Goal: Register for event/course

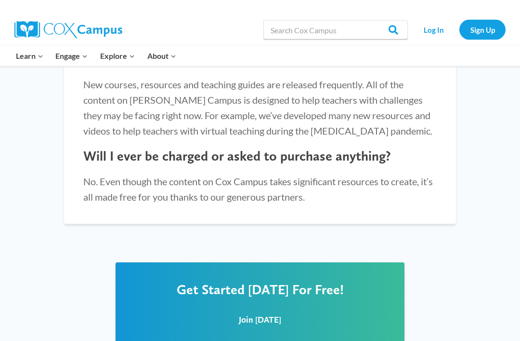
scroll to position [1076, 0]
click at [274, 314] on span "Join Today" at bounding box center [260, 319] width 42 height 10
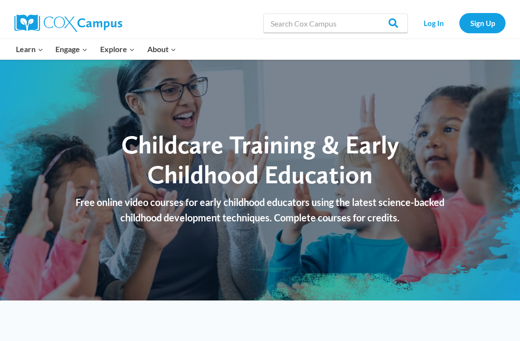
scroll to position [0, 0]
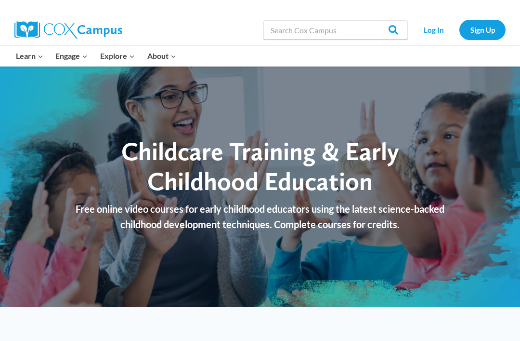
click at [492, 29] on link "Sign Up" at bounding box center [482, 30] width 46 height 20
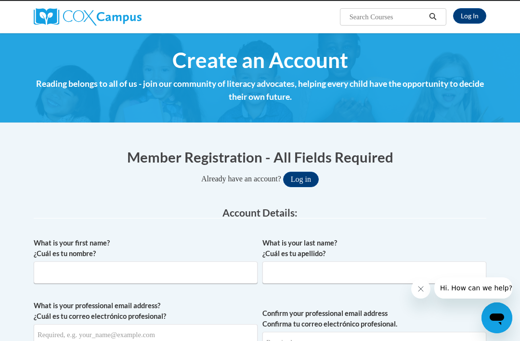
scroll to position [70, 0]
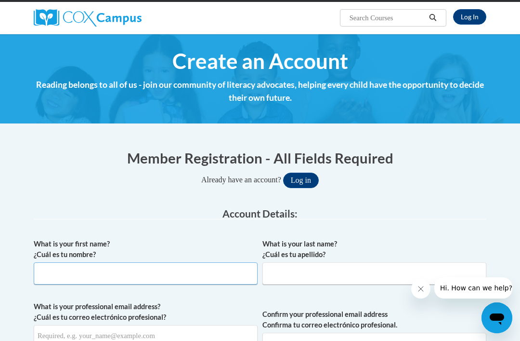
click at [190, 275] on input "What is your first name? ¿Cuál es tu nombre?" at bounding box center [146, 273] width 224 height 22
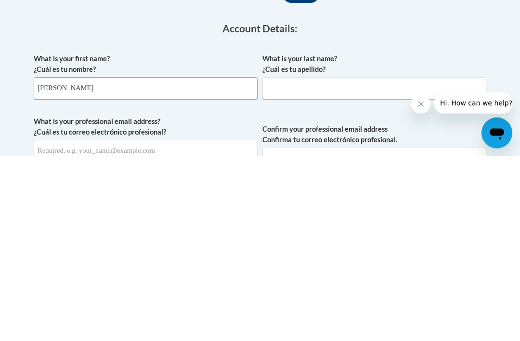
type input "Diana"
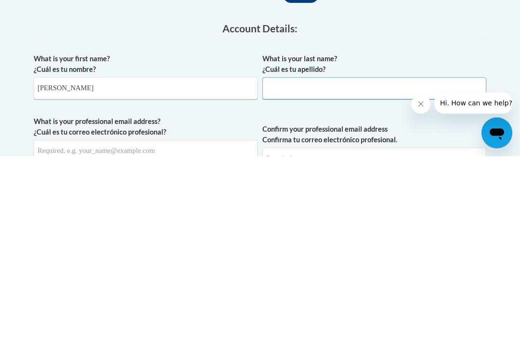
click at [330, 262] on input "What is your last name? ¿Cuál es tu apellido?" at bounding box center [374, 273] width 224 height 22
type input "Burton"
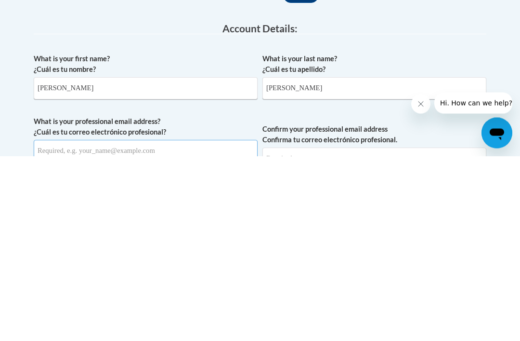
click at [186, 325] on input "What is your professional email address? ¿Cuál es tu correo electrónico profesi…" at bounding box center [146, 336] width 224 height 22
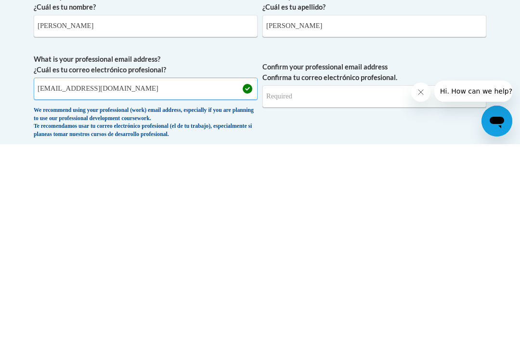
type input "e207956@cttlc.com"
click at [400, 282] on input "Confirm your professional email address Confirma tu correo electrónico profesio…" at bounding box center [374, 293] width 224 height 22
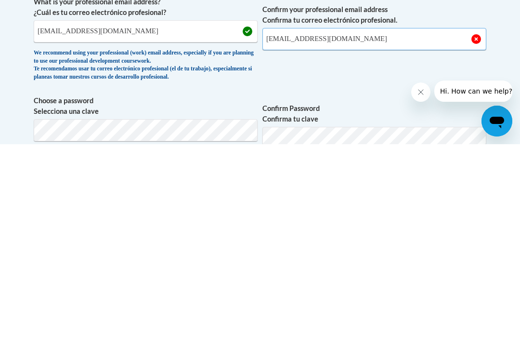
scroll to position [180, 0]
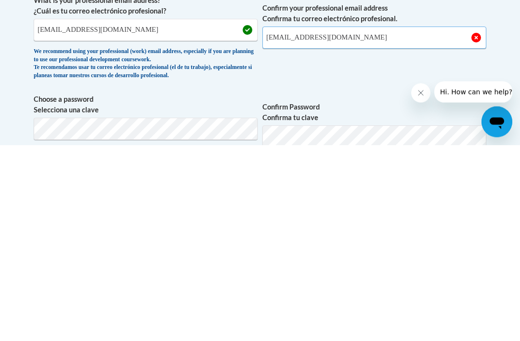
type input "e207956@cttlc.com"
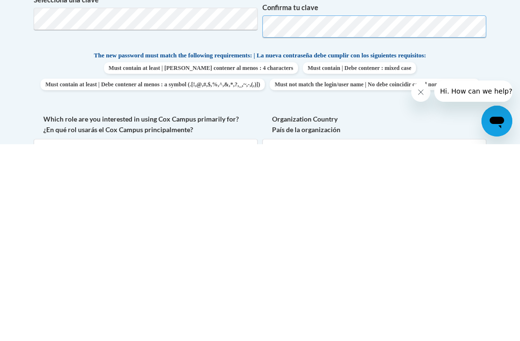
scroll to position [289, 0]
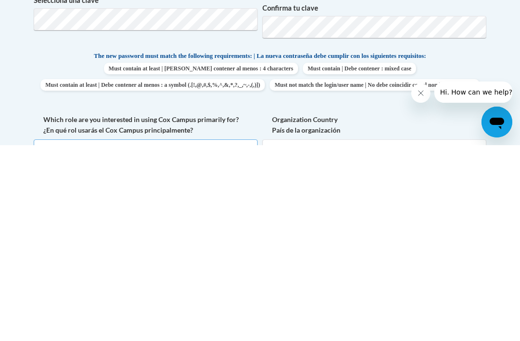
click at [211, 335] on select "Please Select College/University | Colegio/Universidad Community/Nonprofit Part…" at bounding box center [146, 346] width 224 height 22
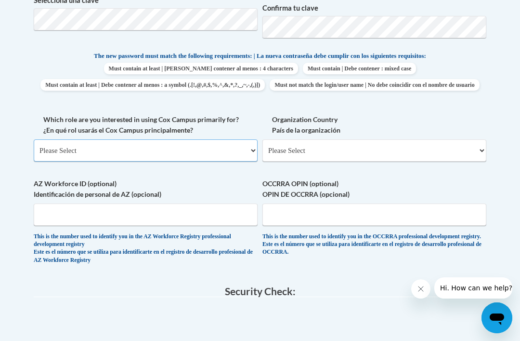
select select "fbf2d438-af2f-41f8-98f1-81c410e29de3"
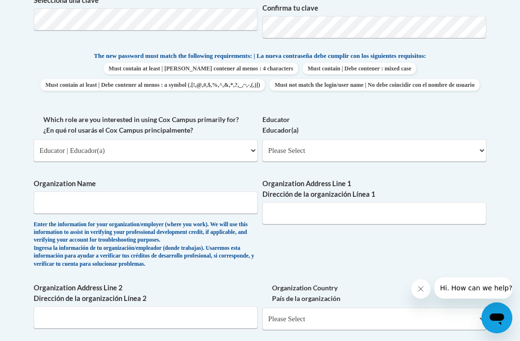
click at [446, 143] on select "Please Select Early Learning/Daycare Teacher/Family Home Care Provider | Maestr…" at bounding box center [374, 150] width 224 height 22
select select "5e2af403-4f2c-4e49-a02f-103e55d7b75b"
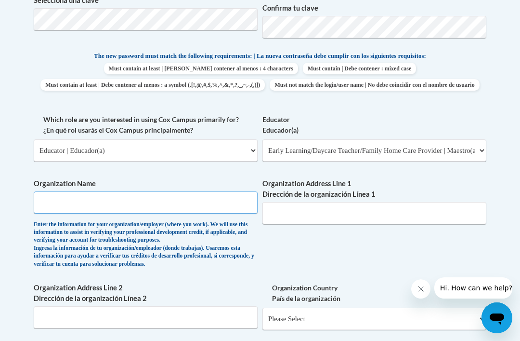
click at [73, 192] on input "Organization Name" at bounding box center [146, 202] width 224 height 22
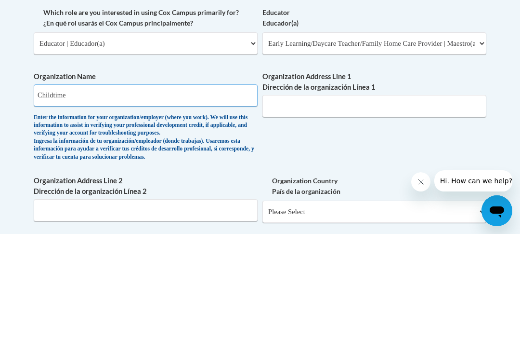
type input "Childtime"
click at [423, 202] on input "Organization Address Line 1 Dirección de la organización Línea 1" at bounding box center [374, 213] width 224 height 22
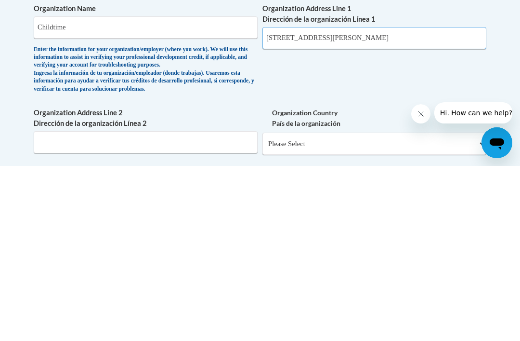
type input "4550 Montgomery Ave Bethesda , MD 20854"
click at [348, 307] on select "Please Select United States | Estados Unidos Outside of the United States | Fue…" at bounding box center [374, 318] width 224 height 22
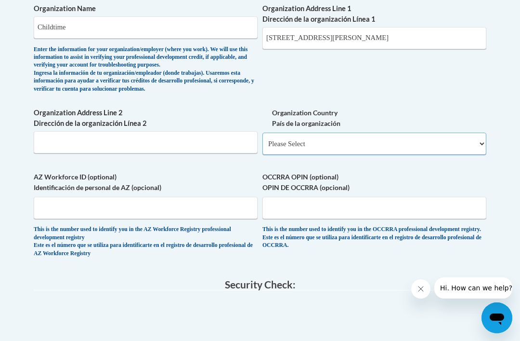
select select "ad49bcad-a171-4b2e-b99c-48b446064914"
select select
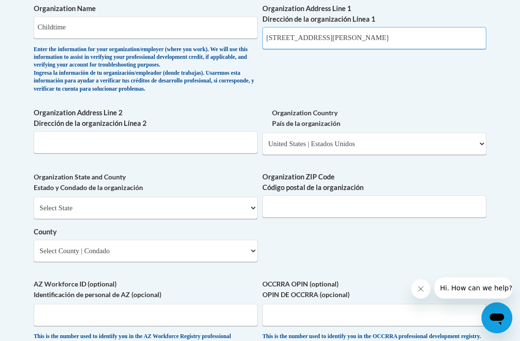
click at [420, 27] on input "4550 Montgomery Ave Bethesda , MD 20854" at bounding box center [374, 38] width 224 height 22
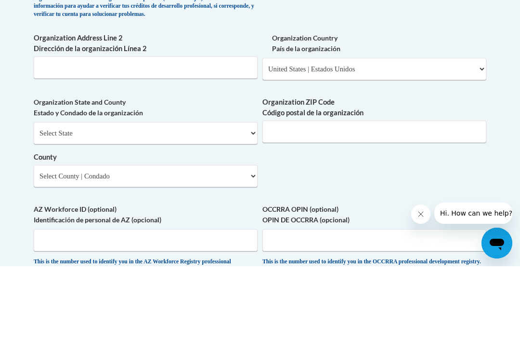
type input "4550 Montgomery Ave"
click at [161, 197] on select "Select State Alabama Alaska Arizona Arkansas California Colorado Connecticut De…" at bounding box center [146, 208] width 224 height 22
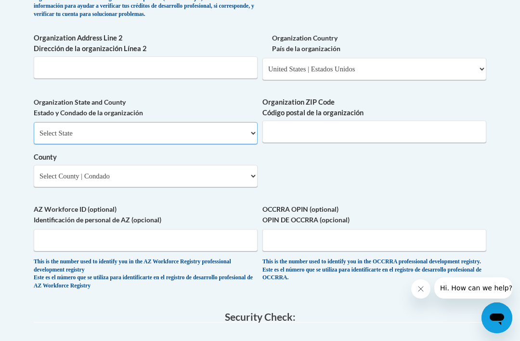
select select "Maryland"
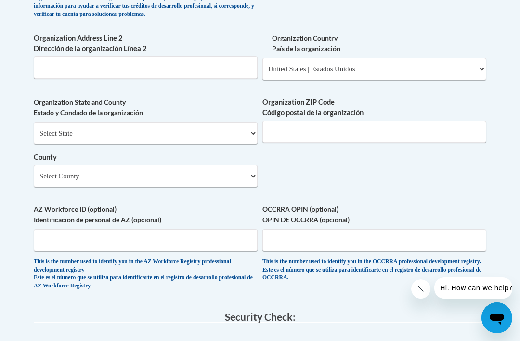
click at [429, 107] on label "Organization ZIP Code Código postal de la organización" at bounding box center [374, 107] width 224 height 21
click at [429, 120] on input "Organization ZIP Code Código postal de la organización" at bounding box center [374, 131] width 224 height 22
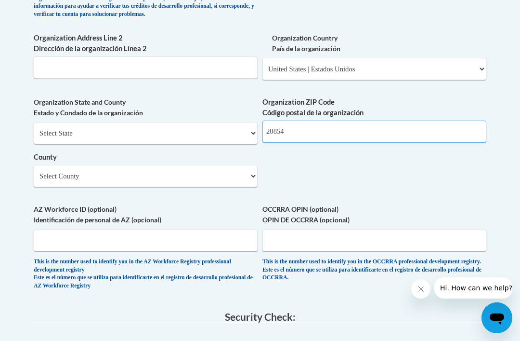
type input "20854"
click at [208, 165] on select "Select County Allegany Anne Arundel Baltimore Baltimore Calvert Caroline Carrol…" at bounding box center [146, 176] width 224 height 22
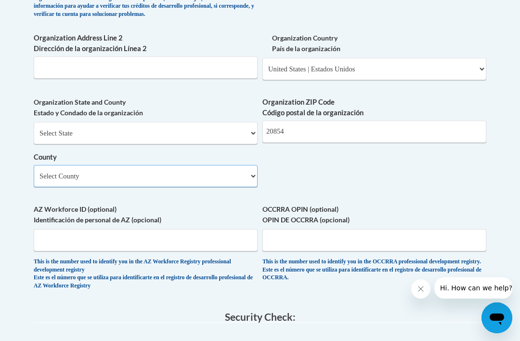
scroll to position [804, 0]
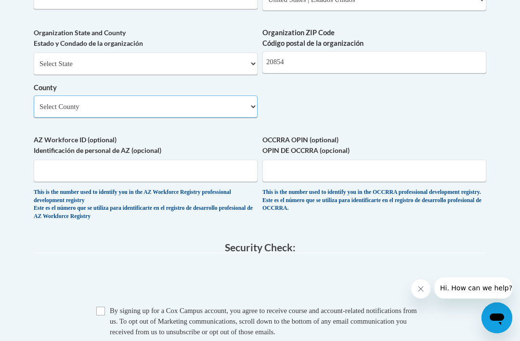
select select "Montgomery"
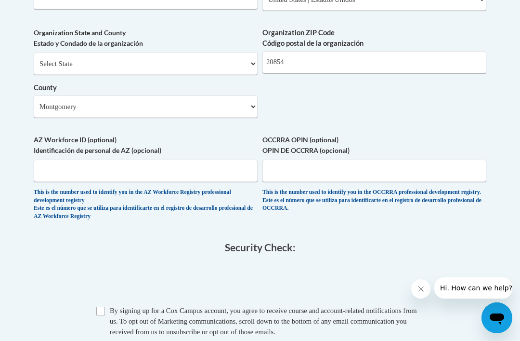
click at [101, 306] on input "Checkbox" at bounding box center [100, 310] width 9 height 9
checkbox input "true"
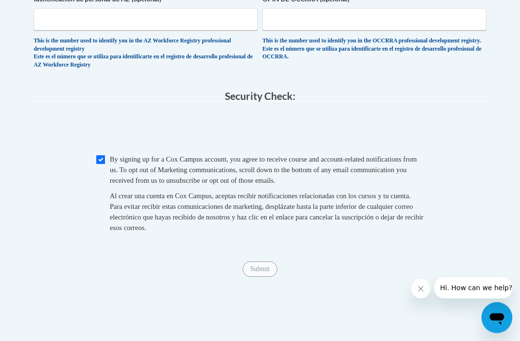
scroll to position [954, 0]
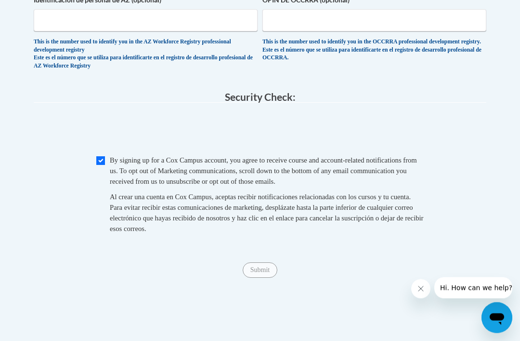
click at [262, 265] on span "Submit" at bounding box center [260, 269] width 35 height 8
click at [259, 265] on span "Submit" at bounding box center [260, 269] width 35 height 8
click at [261, 265] on span "Submit" at bounding box center [260, 269] width 35 height 8
click at [262, 265] on span "Submit" at bounding box center [260, 269] width 35 height 8
click at [257, 265] on span "Submit" at bounding box center [260, 269] width 35 height 8
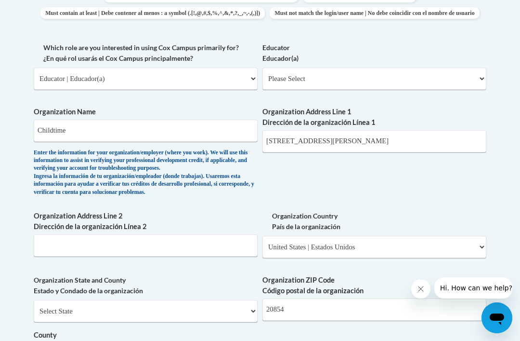
scroll to position [558, 0]
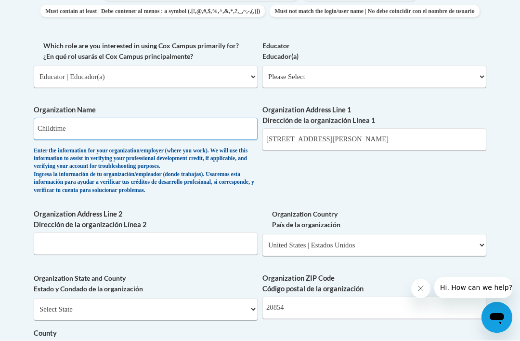
click at [72, 118] on input "Childtime" at bounding box center [146, 129] width 224 height 22
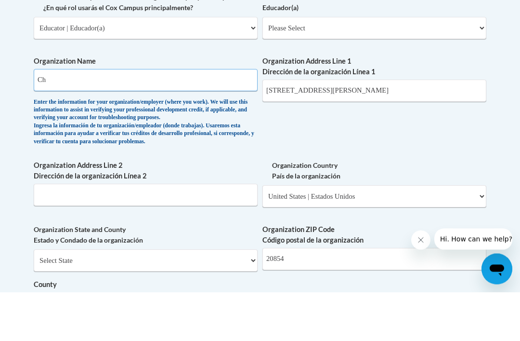
type input "C"
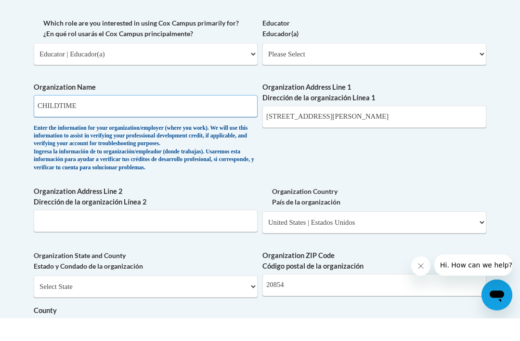
type input "CHILDTIME"
click at [448, 66] on select "Please Select Early Learning/Daycare Teacher/Family Home Care Provider | Maestr…" at bounding box center [374, 77] width 224 height 22
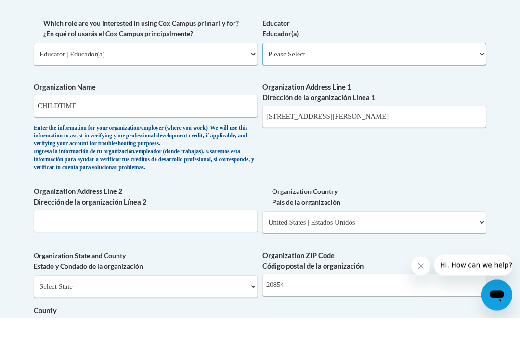
scroll to position [581, 0]
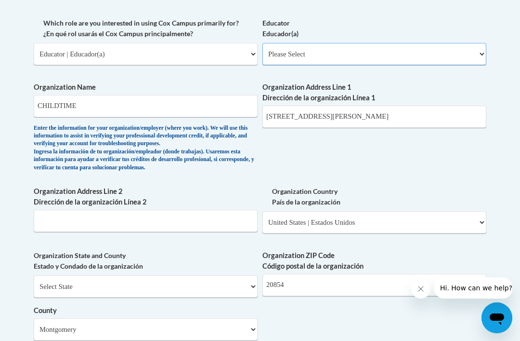
select select "5e2af403-4f2c-4e49-a02f-103e55d7b75b"
select select "null"
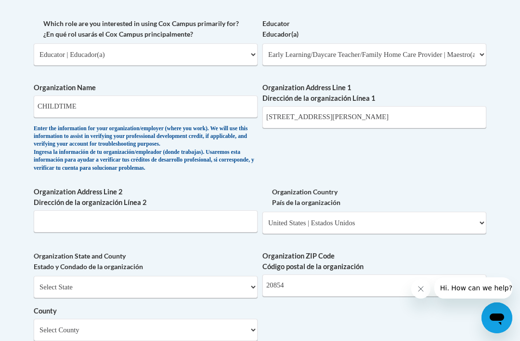
click at [248, 275] on select "Select State Alabama Alaska Arizona Arkansas California Colorado Connecticut De…" at bounding box center [146, 286] width 224 height 22
select select "Maryland"
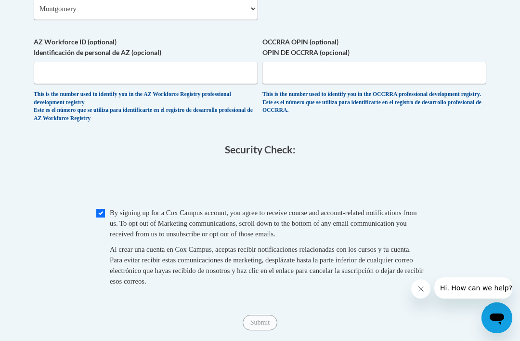
scroll to position [904, 0]
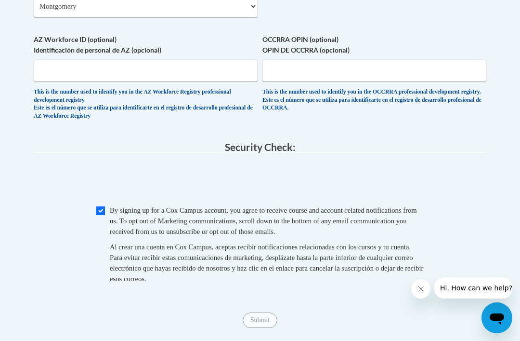
click at [266, 315] on span "Submit" at bounding box center [260, 319] width 35 height 8
click at [265, 315] on span "Submit" at bounding box center [260, 319] width 35 height 8
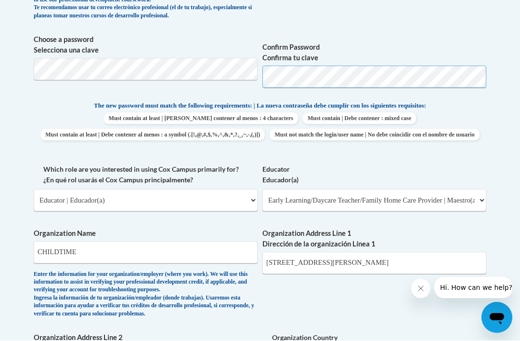
scroll to position [435, 0]
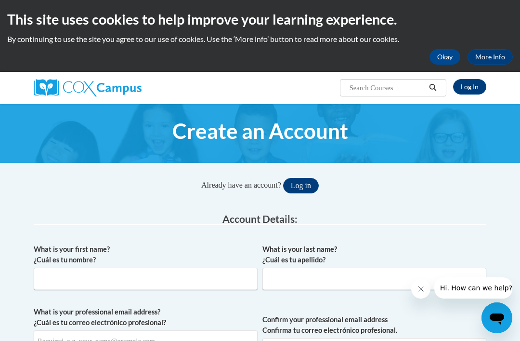
click at [462, 85] on link "Log In" at bounding box center [469, 86] width 33 height 15
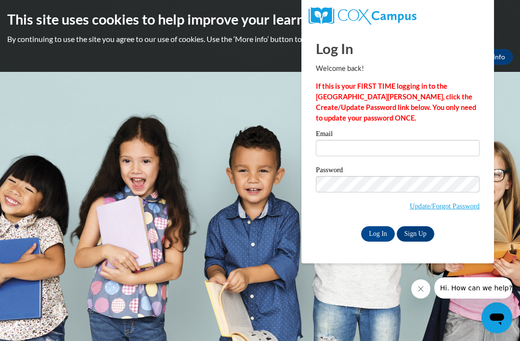
click at [515, 119] on body "This site uses cookies to help improve your learning experience. By continuing …" at bounding box center [260, 170] width 520 height 341
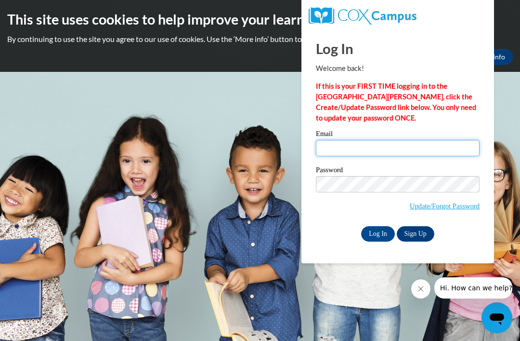
click at [418, 145] on input "Email" at bounding box center [398, 148] width 164 height 16
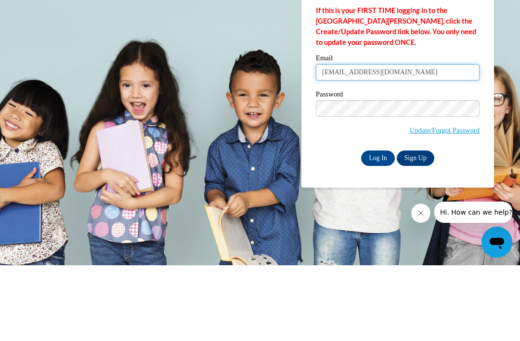
type input "DianaBurton.02@gmail.com"
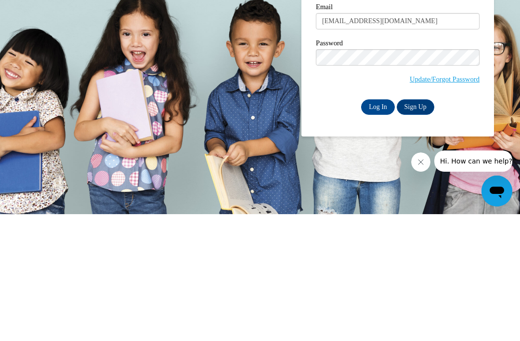
click at [381, 226] on input "Log In" at bounding box center [378, 233] width 34 height 15
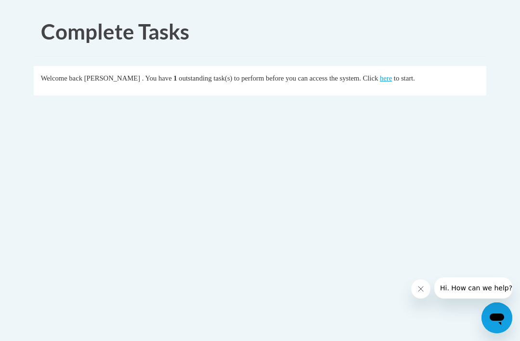
click at [380, 74] on link "here" at bounding box center [386, 78] width 12 height 8
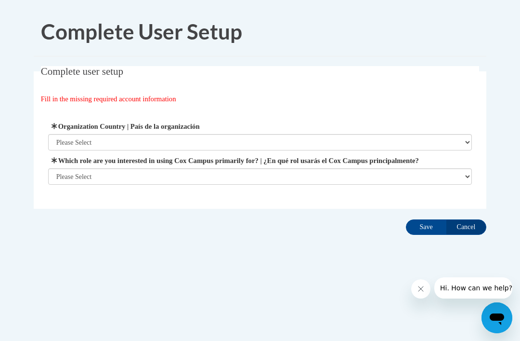
click at [325, 143] on select "Please Select United States | Estados Unidos Outside of the United States | Fue…" at bounding box center [260, 142] width 424 height 16
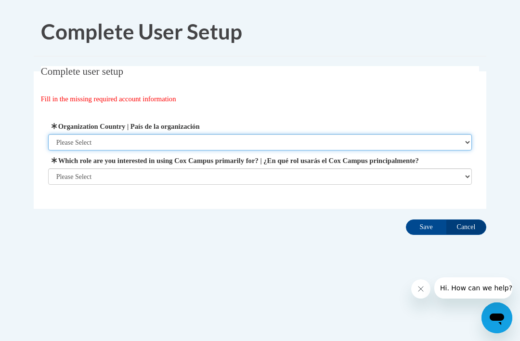
select select "ad49bcad-a171-4b2e-b99c-48b446064914"
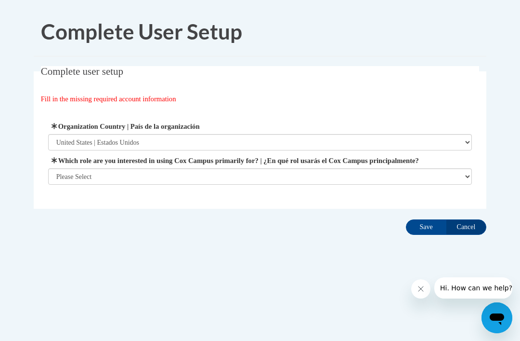
click at [411, 176] on select "Please Select College/University | Colegio/Universidad Community/Nonprofit Part…" at bounding box center [260, 176] width 424 height 16
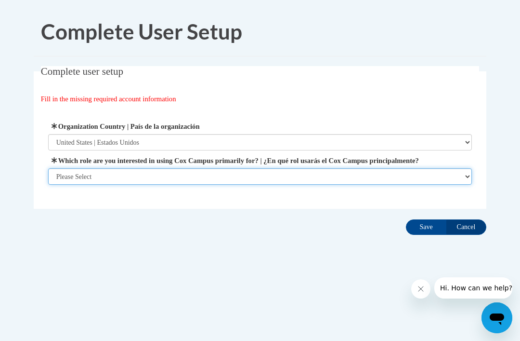
select select "fbf2d438-af2f-41f8-98f1-81c410e29de3"
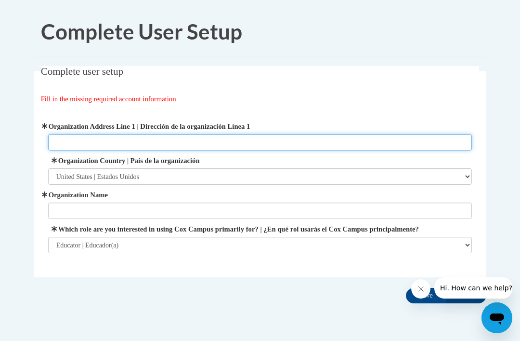
click at [238, 137] on input "Organization Address Line 1 | Dirección de la organización Línea 1" at bounding box center [260, 142] width 424 height 16
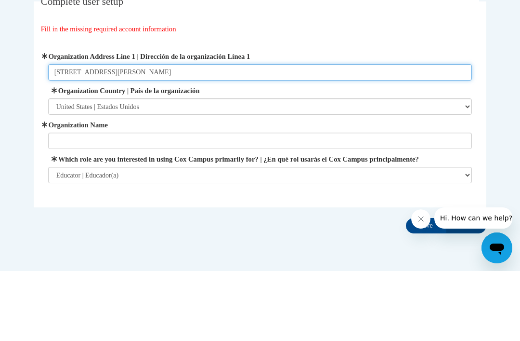
type input "4550 Montgomery Ave"
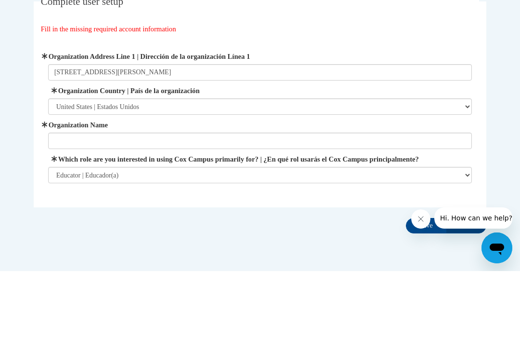
click at [154, 168] on select "Please Select United States | Estados Unidos Outside of the United States | Fue…" at bounding box center [260, 176] width 424 height 16
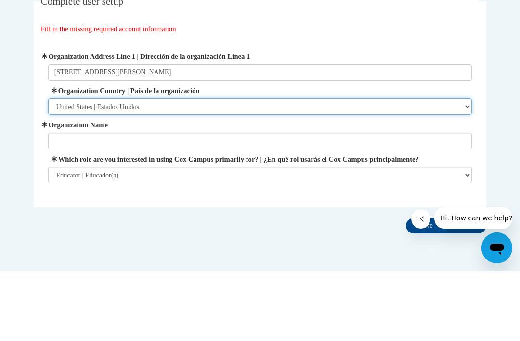
scroll to position [31, 0]
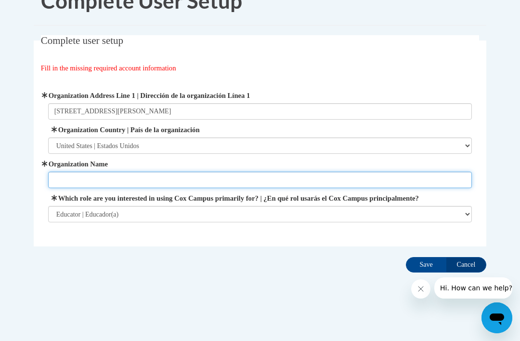
click at [210, 181] on input "Organization Name" at bounding box center [260, 179] width 424 height 16
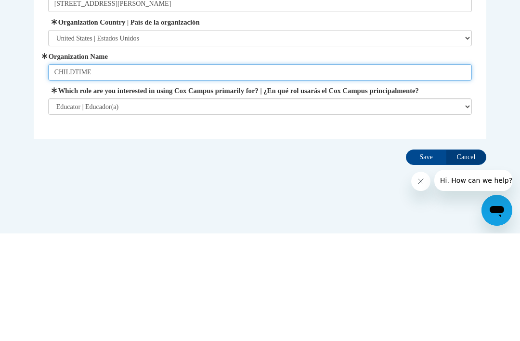
type input "CHILDTIME"
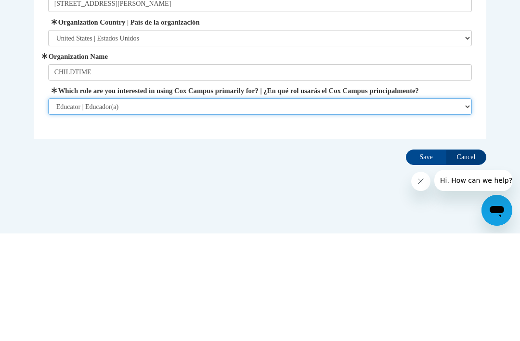
click at [182, 206] on select "Please Select College/University | Colegio/Universidad Community/Nonprofit Part…" at bounding box center [260, 214] width 424 height 16
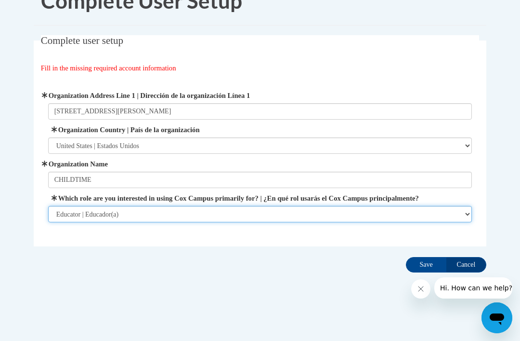
click at [316, 210] on select "Please Select College/University | Colegio/Universidad Community/Nonprofit Part…" at bounding box center [260, 214] width 424 height 16
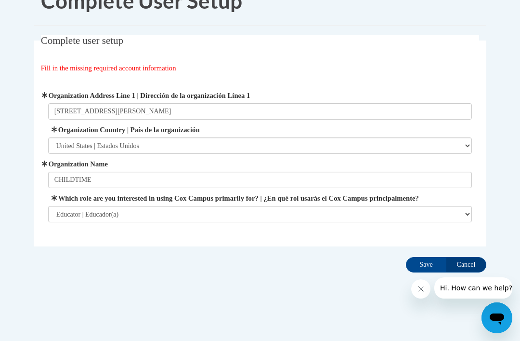
click at [427, 264] on input "Save" at bounding box center [426, 264] width 40 height 15
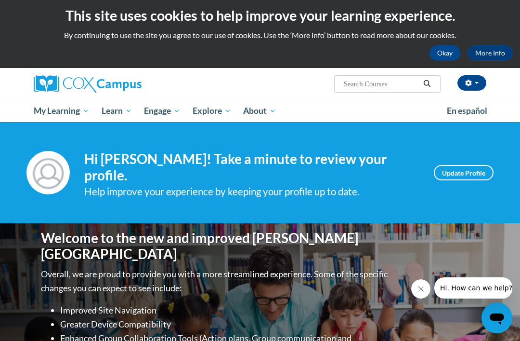
click at [383, 86] on input "Search..." at bounding box center [381, 84] width 77 height 12
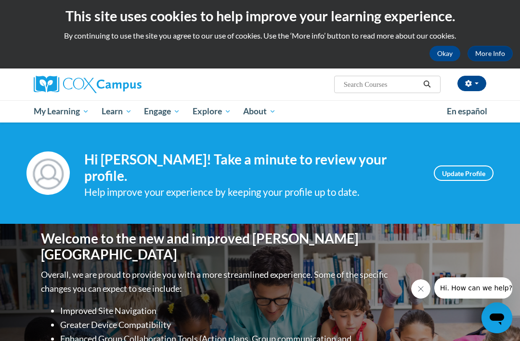
click at [305, 98] on div "Diana Burton (America/New_York UTC-04:00) My Profile Inbox My Transcripts Log O…" at bounding box center [259, 84] width 467 height 32
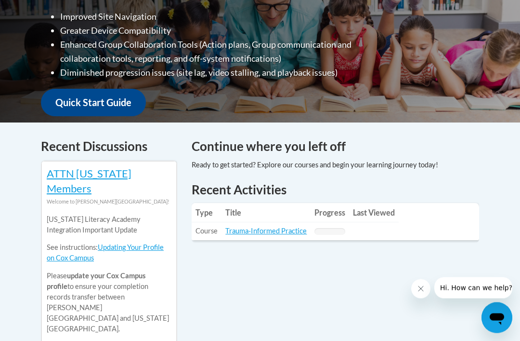
scroll to position [296, 0]
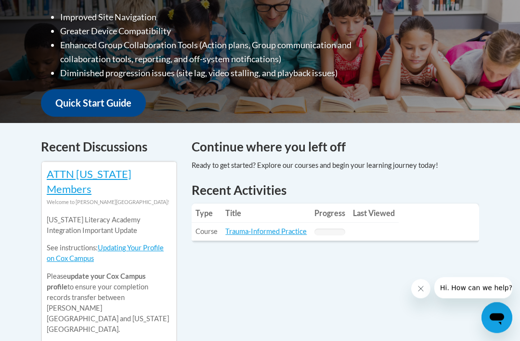
click at [270, 227] on link "Trauma-Informed Practice" at bounding box center [265, 231] width 81 height 8
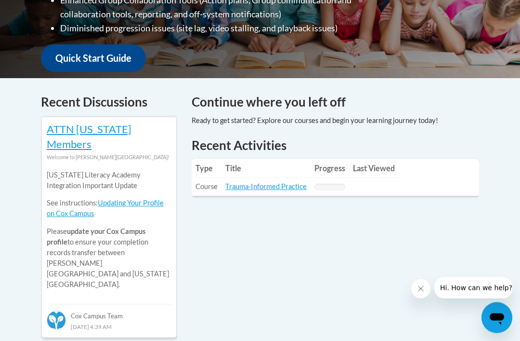
scroll to position [342, 0]
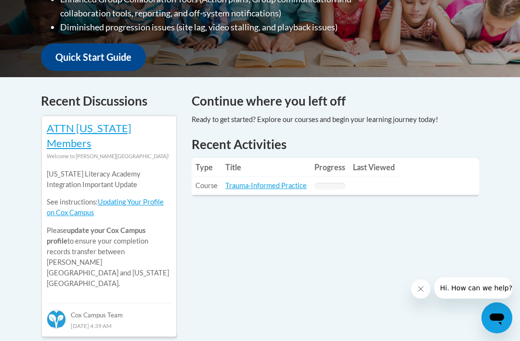
click at [272, 181] on link "Trauma-Informed Practice" at bounding box center [265, 185] width 81 height 8
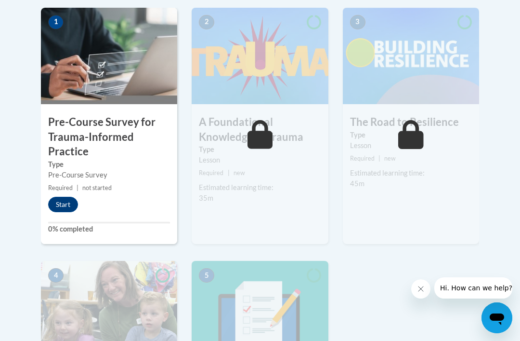
scroll to position [315, 0]
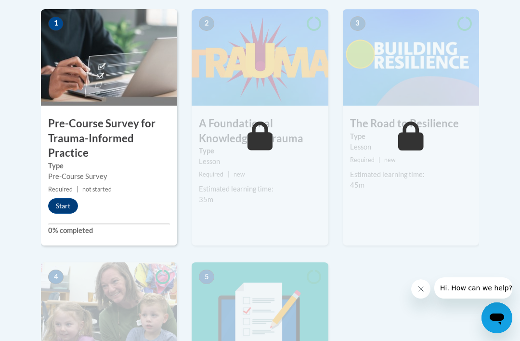
click at [61, 204] on button "Start" at bounding box center [63, 205] width 30 height 15
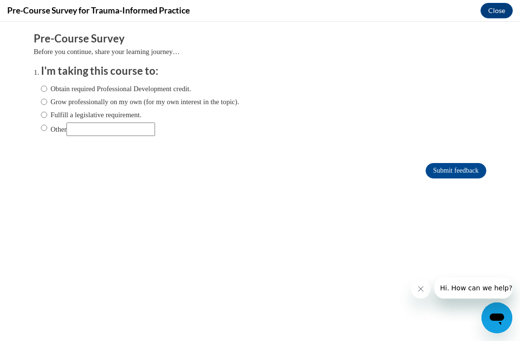
scroll to position [0, 0]
click at [44, 84] on input "Obtain required Professional Development credit." at bounding box center [44, 88] width 6 height 11
radio input "true"
click at [473, 165] on input "Submit feedback" at bounding box center [456, 170] width 61 height 15
click at [461, 173] on input "Submit feedback" at bounding box center [456, 170] width 61 height 15
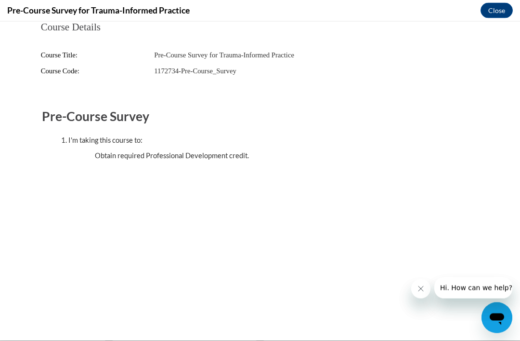
scroll to position [341, 0]
click at [499, 12] on button "Close" at bounding box center [497, 10] width 32 height 15
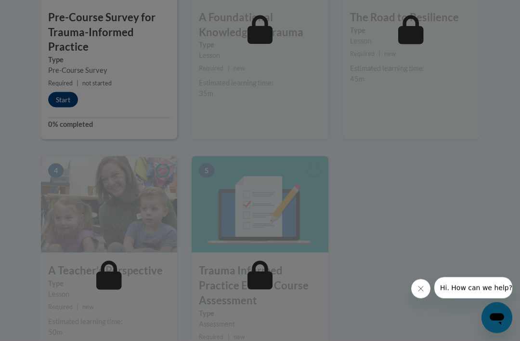
scroll to position [421, 0]
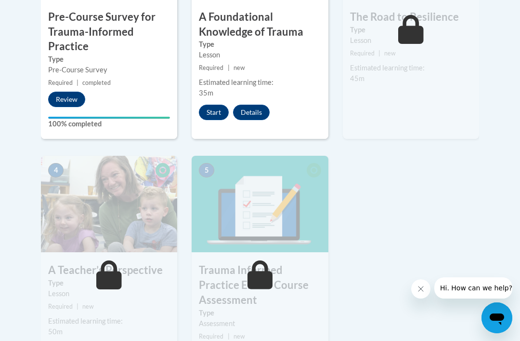
click at [214, 114] on button "Start" at bounding box center [214, 112] width 30 height 15
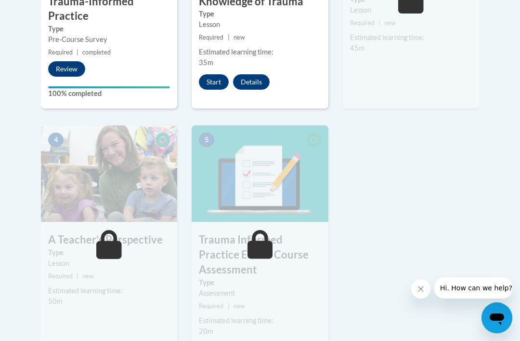
scroll to position [452, 0]
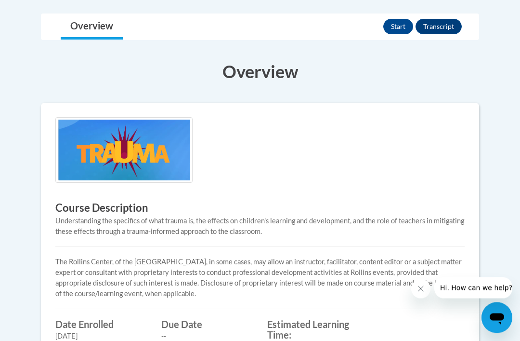
scroll to position [220, 0]
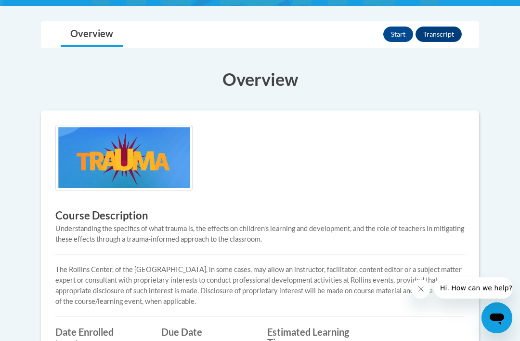
click at [398, 33] on button "Start" at bounding box center [398, 33] width 30 height 15
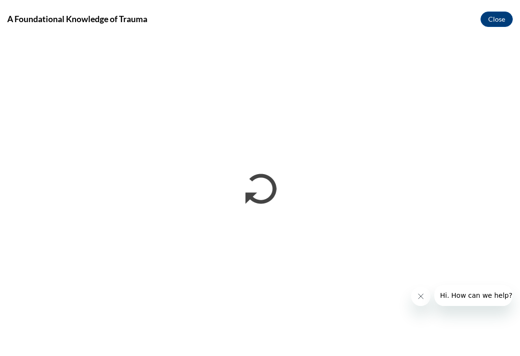
scroll to position [0, 0]
